Goal: Task Accomplishment & Management: Use online tool/utility

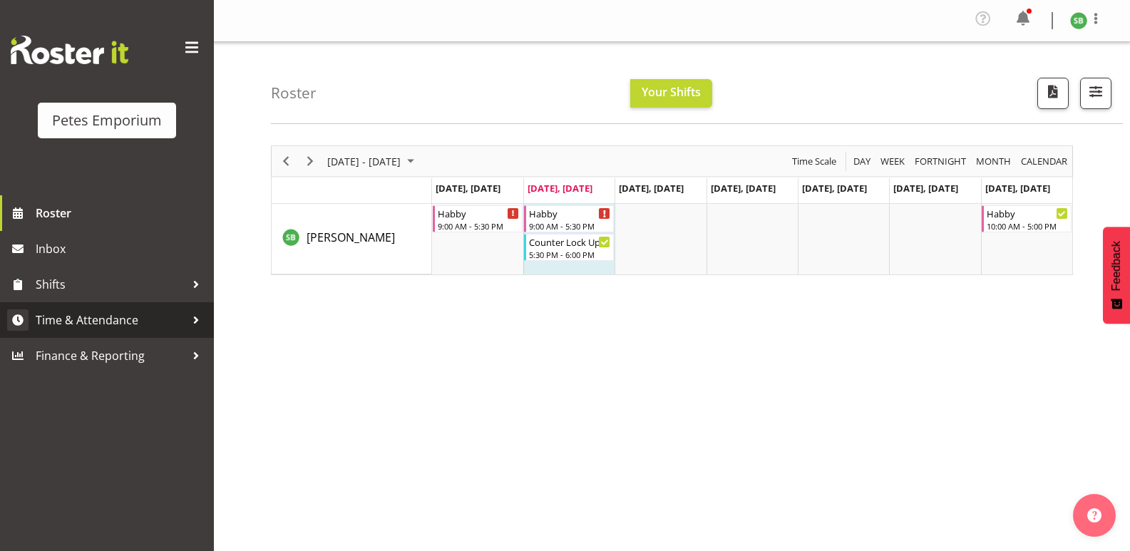
click at [96, 319] on span "Time & Attendance" at bounding box center [111, 319] width 150 height 21
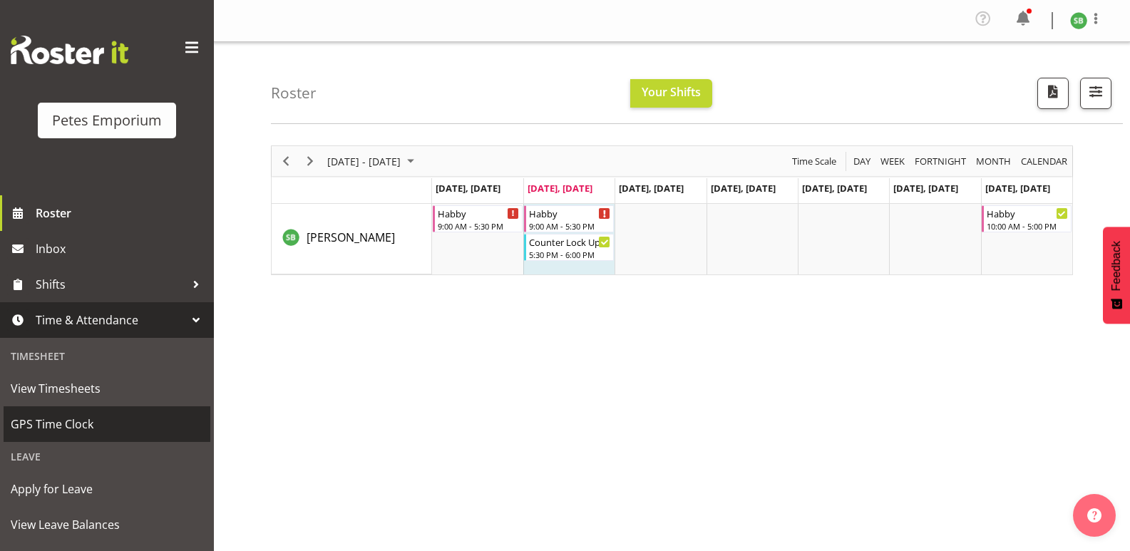
click at [58, 437] on link "GPS Time Clock" at bounding box center [107, 424] width 207 height 36
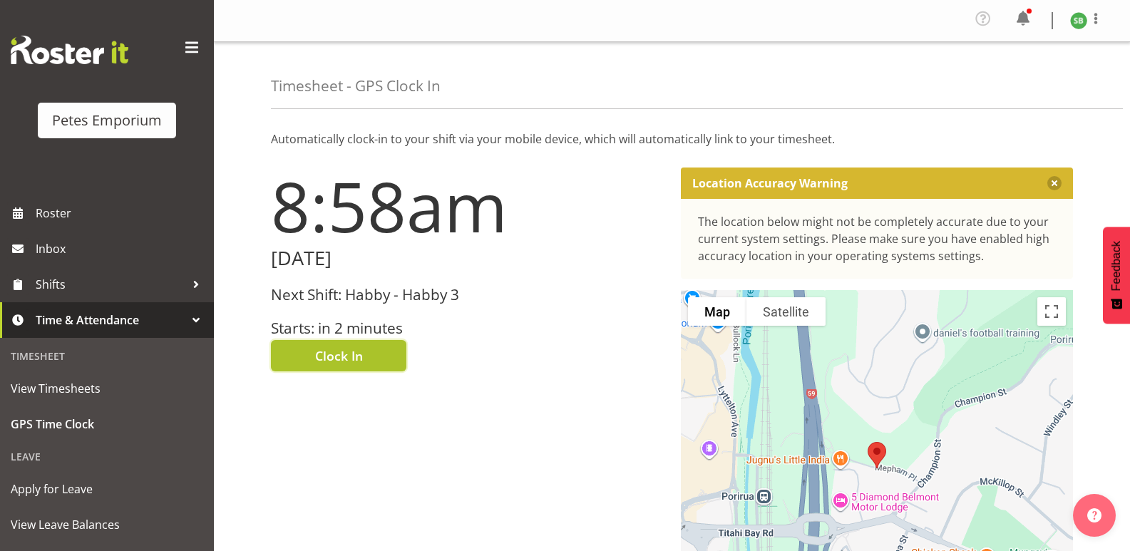
click at [344, 355] on span "Clock In" at bounding box center [339, 355] width 48 height 19
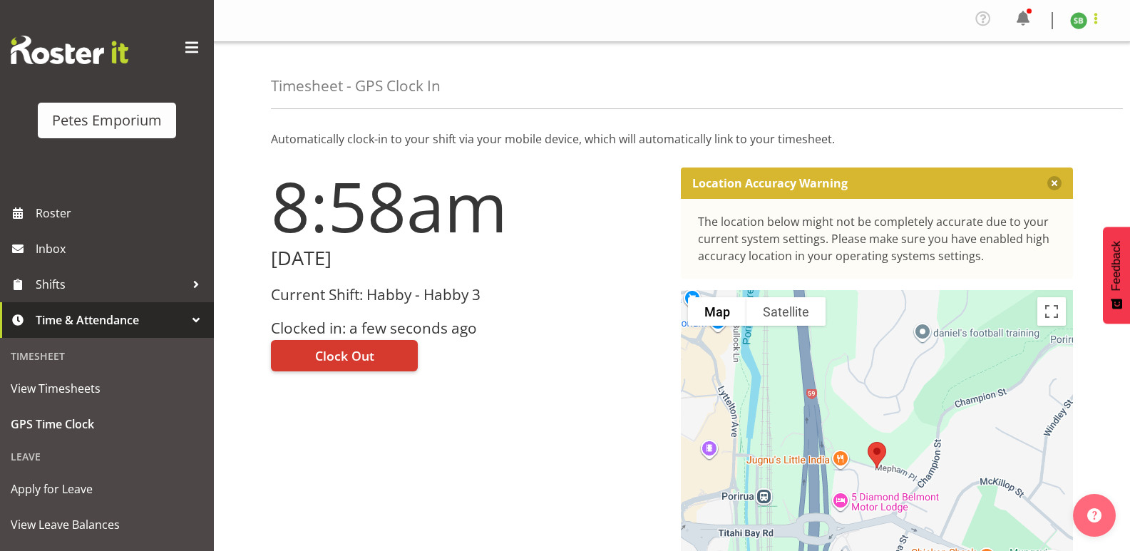
click at [1099, 21] on span at bounding box center [1095, 18] width 17 height 17
click at [1067, 53] on link "Profile" at bounding box center [1035, 53] width 137 height 26
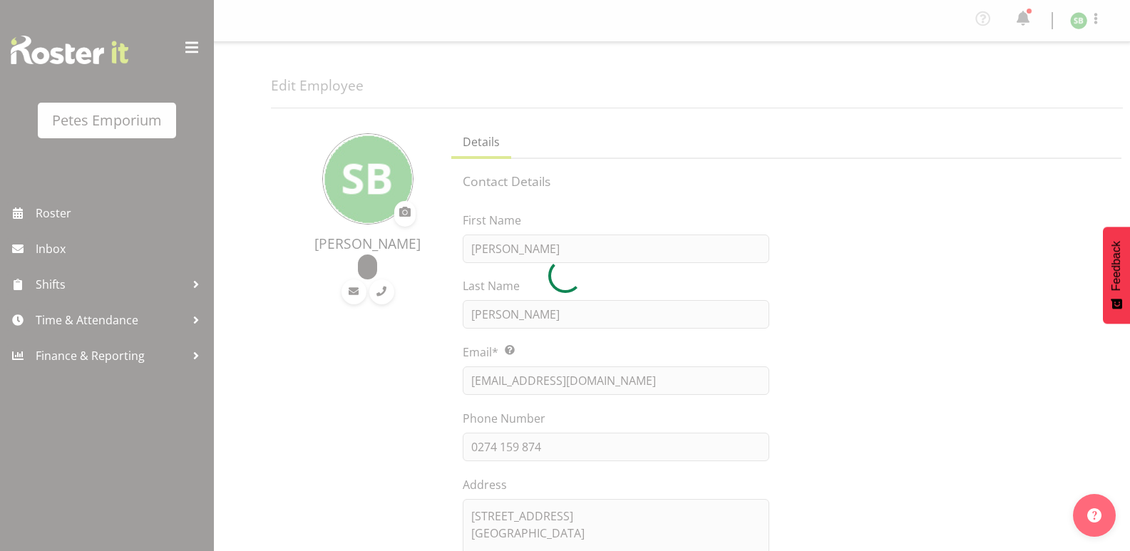
select select "TimelineWeek"
click at [1096, 26] on span at bounding box center [1095, 18] width 17 height 17
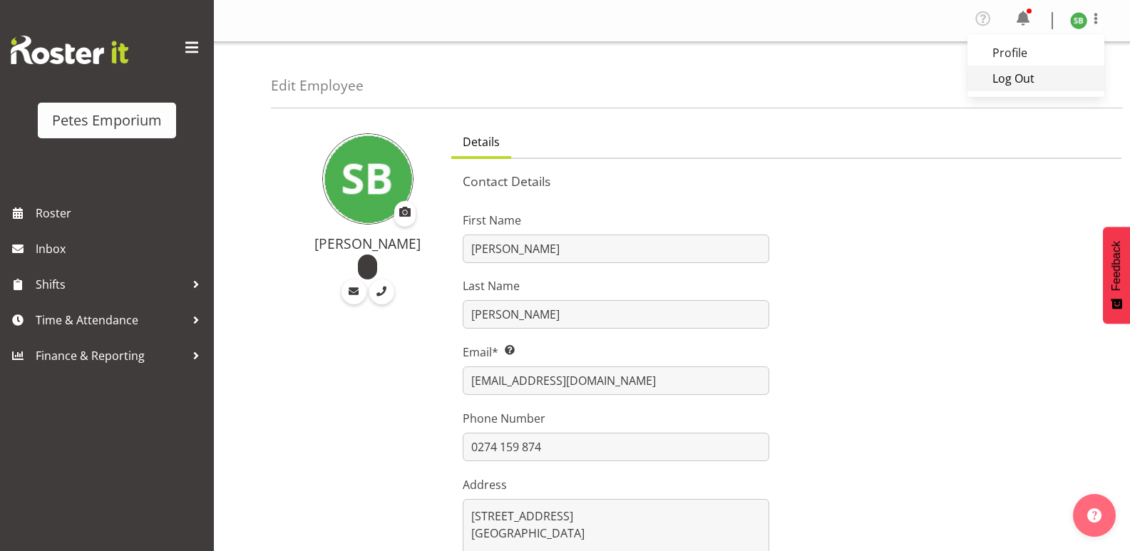
click at [1019, 78] on link "Log Out" at bounding box center [1035, 79] width 137 height 26
